Goal: Communication & Community: Share content

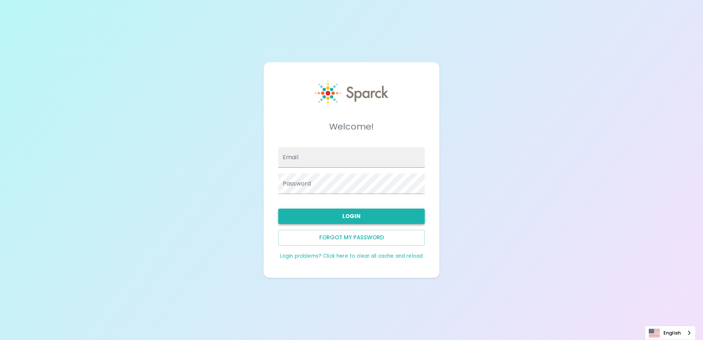
type input "snguyen@sfbaycoffee.com"
click at [340, 211] on button "Login" at bounding box center [351, 216] width 147 height 15
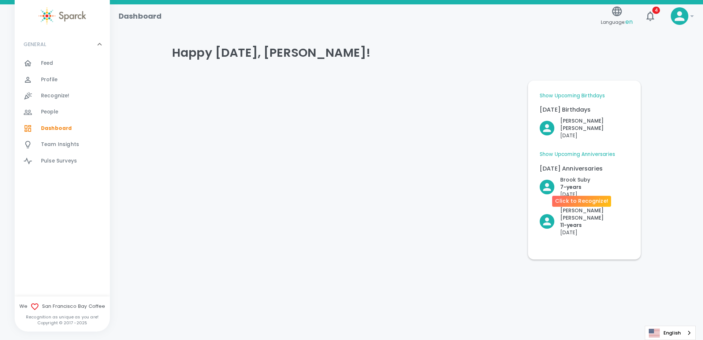
click at [583, 184] on p "7- years" at bounding box center [576, 187] width 30 height 7
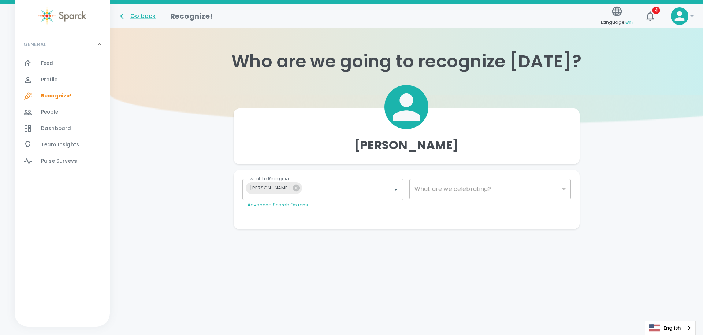
type input "2073"
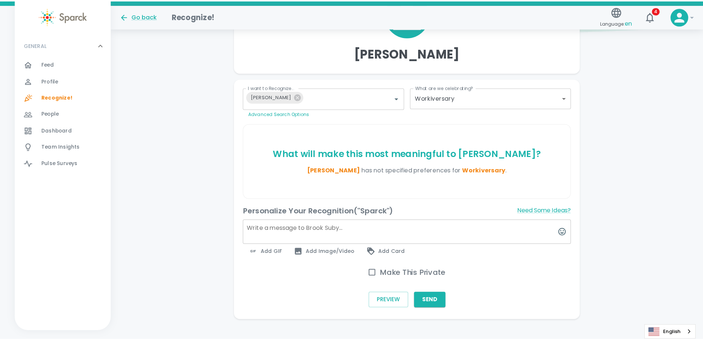
scroll to position [102, 0]
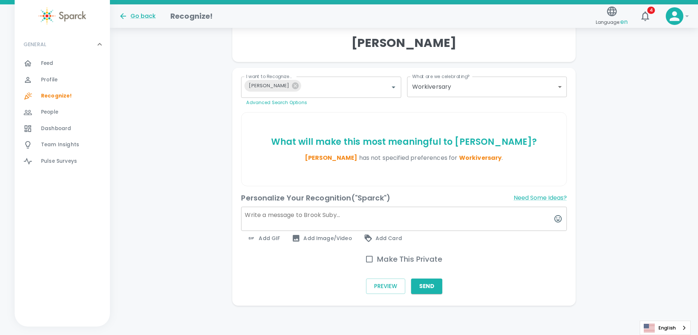
click at [324, 217] on textarea at bounding box center [403, 219] width 325 height 24
type textarea "T"
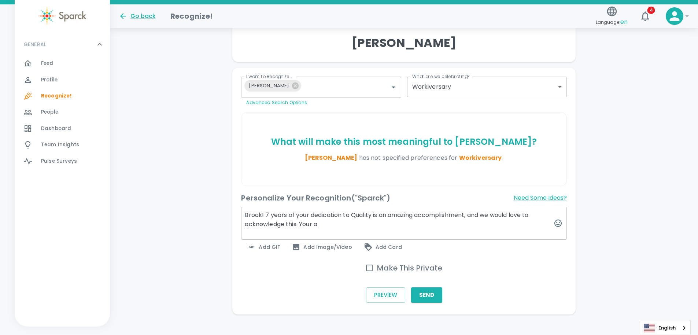
drag, startPoint x: 369, startPoint y: 226, endPoint x: 315, endPoint y: 226, distance: 54.6
click at [315, 226] on textarea "Brook! 7 years of your dedication to Quality is an amazing accomplishment, and …" at bounding box center [403, 223] width 325 height 33
drag, startPoint x: 539, startPoint y: 223, endPoint x: 488, endPoint y: 225, distance: 50.9
click at [488, 225] on textarea "Brook! 7 years of your dedication to Quality is an amazing accomplishment, and …" at bounding box center [403, 223] width 325 height 33
click at [469, 226] on textarea "Brook! 7 years of your dedication to Quality is an amazing accomplishment, and …" at bounding box center [403, 223] width 325 height 33
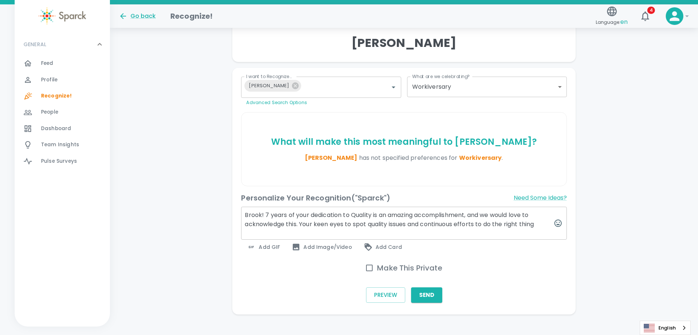
click at [469, 226] on textarea "Brook! 7 years of your dedication to Quality is an amazing accomplishment, and …" at bounding box center [403, 223] width 325 height 33
click at [539, 223] on textarea "Brook! 7 years of your dedication to Quality is an amazing accomplishment, and …" at bounding box center [403, 223] width 325 height 33
click at [546, 226] on textarea "Brook! 7 years of your dedication to Quality is an amazing accomplishment, and …" at bounding box center [403, 223] width 325 height 33
drag, startPoint x: 497, startPoint y: 225, endPoint x: 548, endPoint y: 225, distance: 50.9
click at [548, 225] on textarea "Brook! 7 years of your dedication to Quality is an amazing accomplishment, and …" at bounding box center [403, 223] width 325 height 33
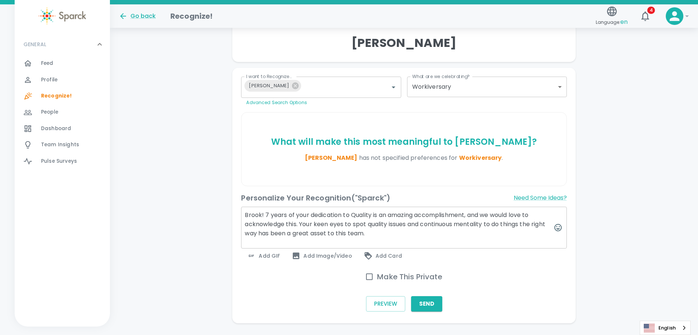
click at [380, 234] on textarea "Brook! 7 years of your dedication to Quality is an amazing accomplishment, and …" at bounding box center [403, 228] width 325 height 42
type textarea "Brook! 7 years of your dedication to Quality is an amazing accomplishment, and …"
click at [273, 254] on span "Add GIF" at bounding box center [263, 255] width 33 height 9
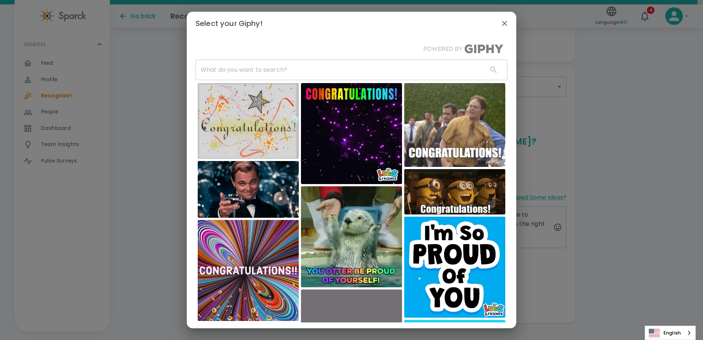
click at [281, 73] on input "text" at bounding box center [339, 70] width 286 height 21
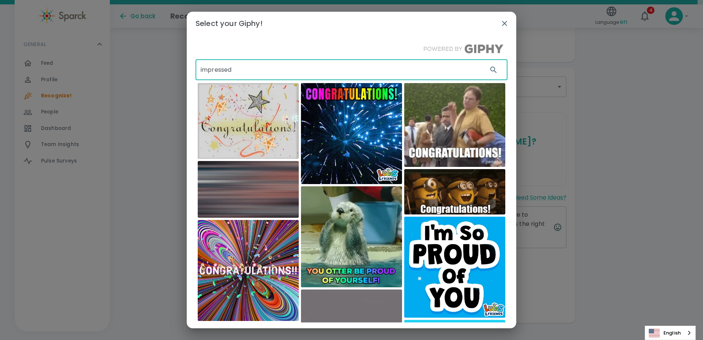
click at [396, 72] on input "impressed" at bounding box center [339, 70] width 286 height 21
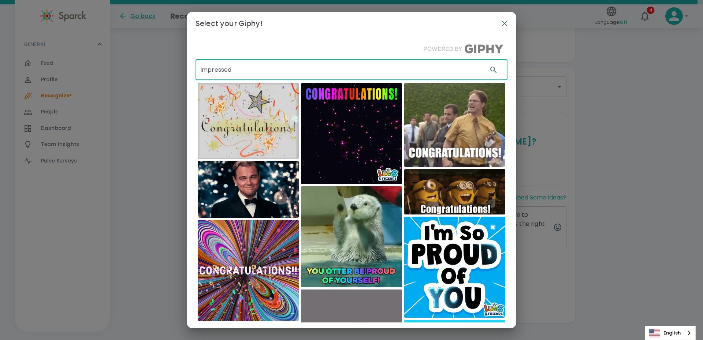
type input "impressed"
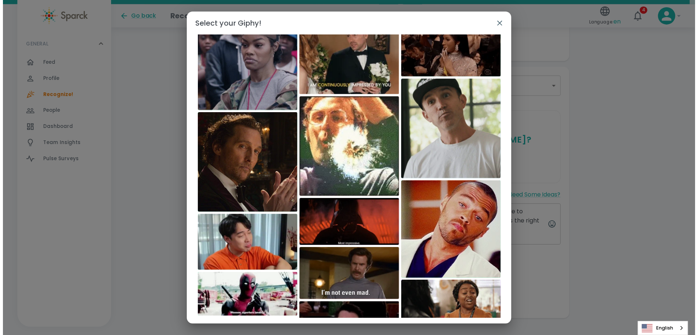
scroll to position [183, 0]
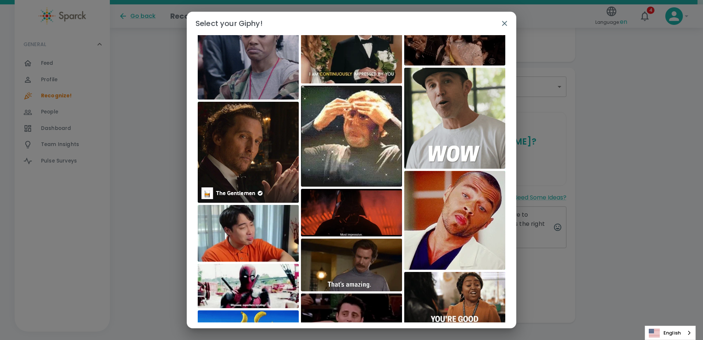
click at [250, 173] on img at bounding box center [248, 152] width 101 height 101
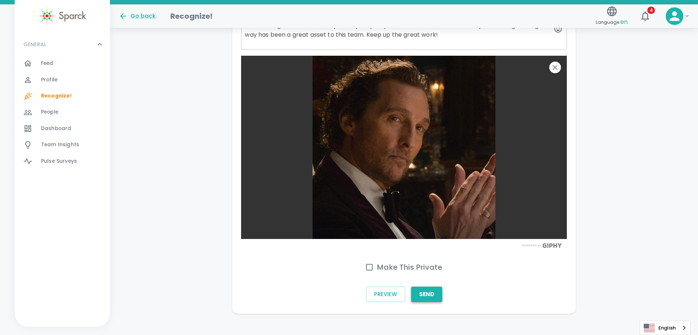
scroll to position [309, 0]
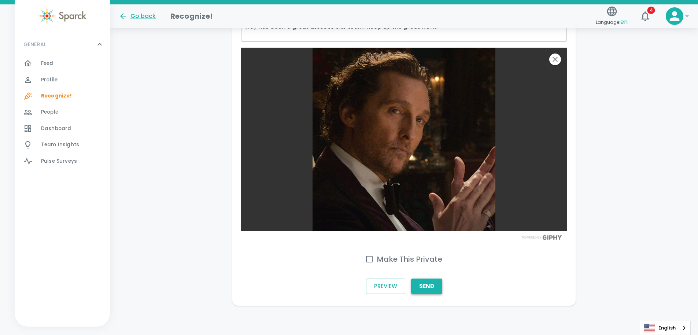
click at [430, 284] on button "Send" at bounding box center [426, 285] width 31 height 15
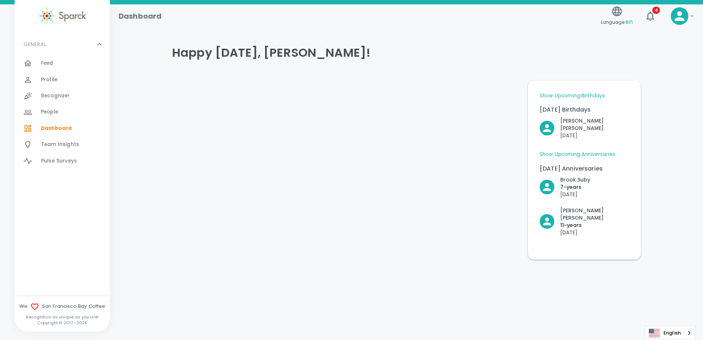
click at [95, 62] on div "Feed 0" at bounding box center [75, 63] width 69 height 10
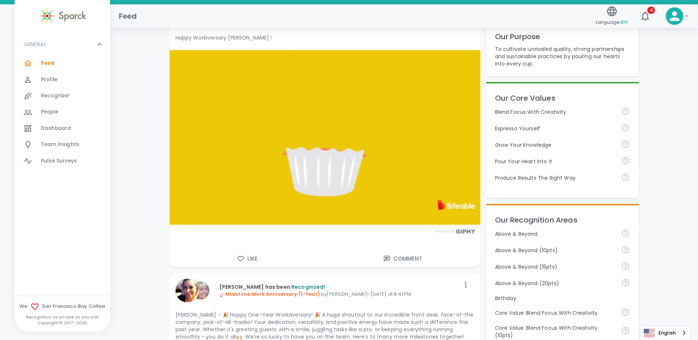
scroll to position [183, 0]
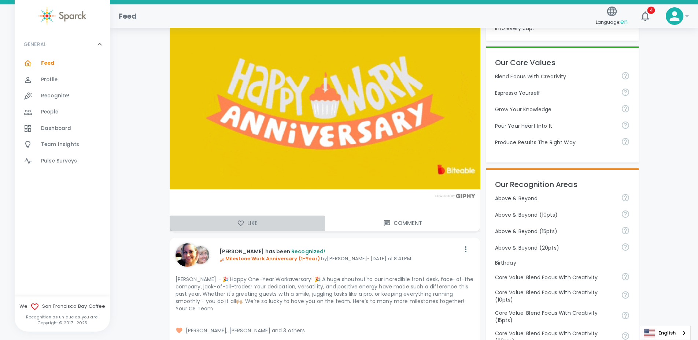
click at [240, 224] on icon "button" at bounding box center [240, 223] width 7 height 7
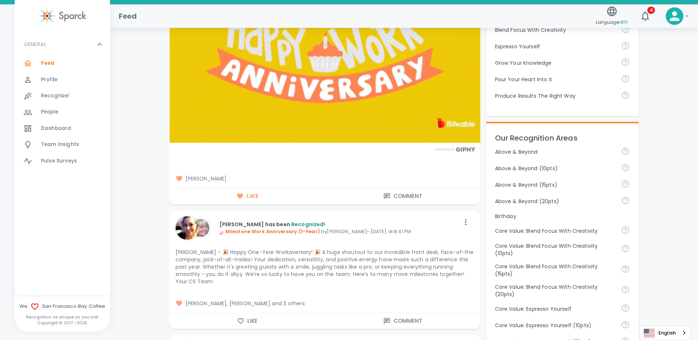
scroll to position [293, 0]
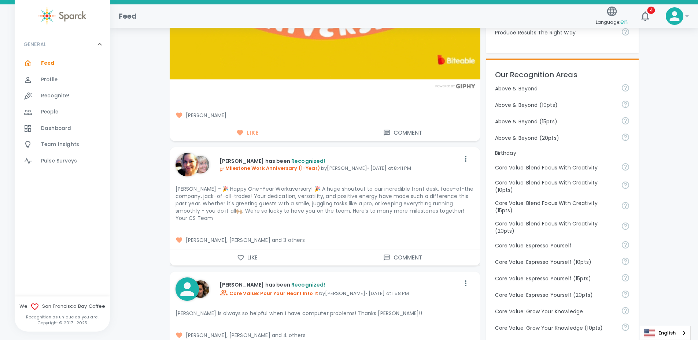
click at [244, 254] on icon "button" at bounding box center [240, 257] width 7 height 7
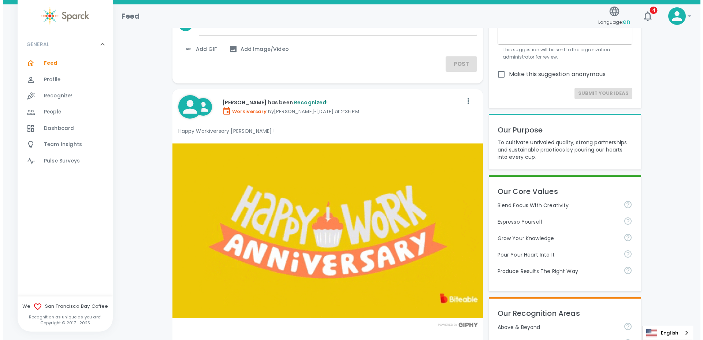
scroll to position [0, 0]
